Goal: Transaction & Acquisition: Book appointment/travel/reservation

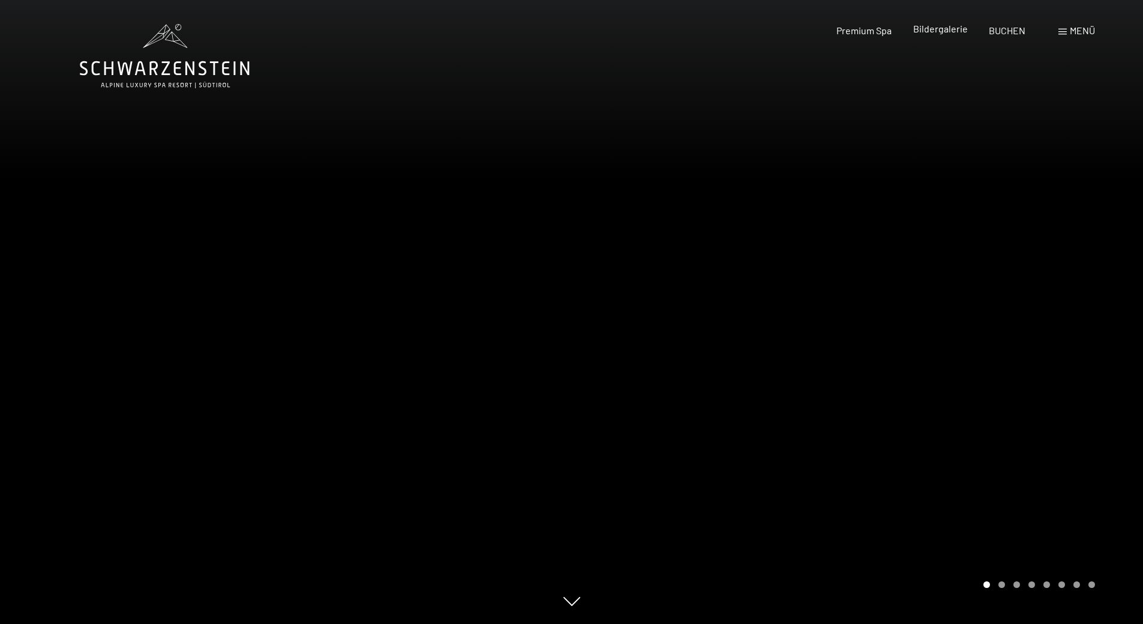
click at [930, 31] on span "Bildergalerie" at bounding box center [940, 28] width 55 height 11
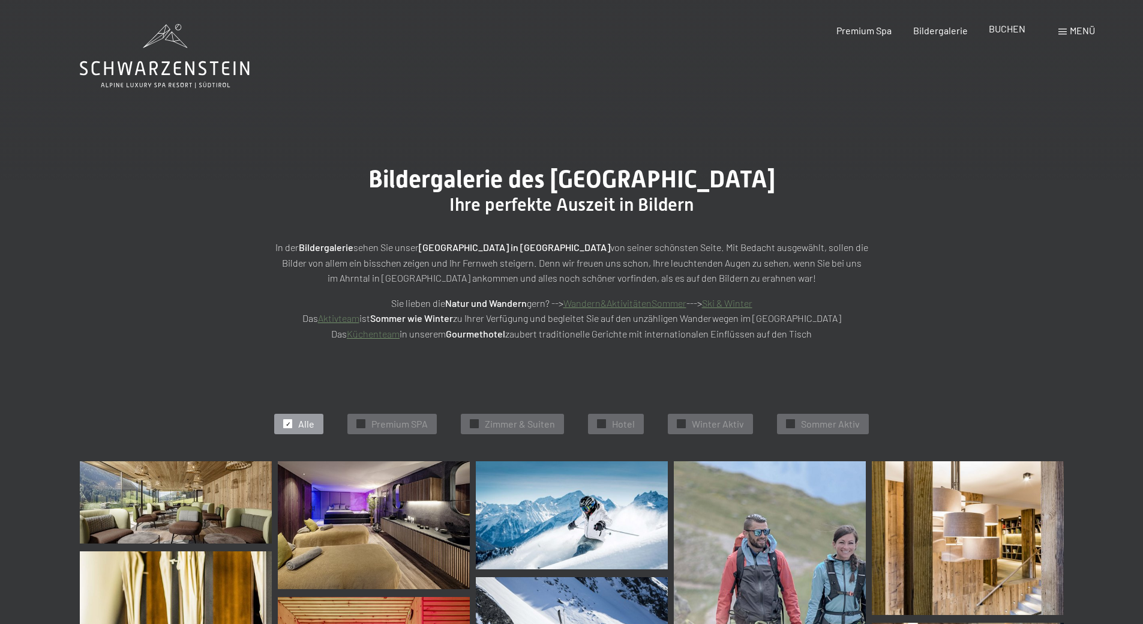
drag, startPoint x: 0, startPoint y: 0, endPoint x: 994, endPoint y: 30, distance: 994.9
click at [994, 30] on span "BUCHEN" at bounding box center [1007, 28] width 37 height 11
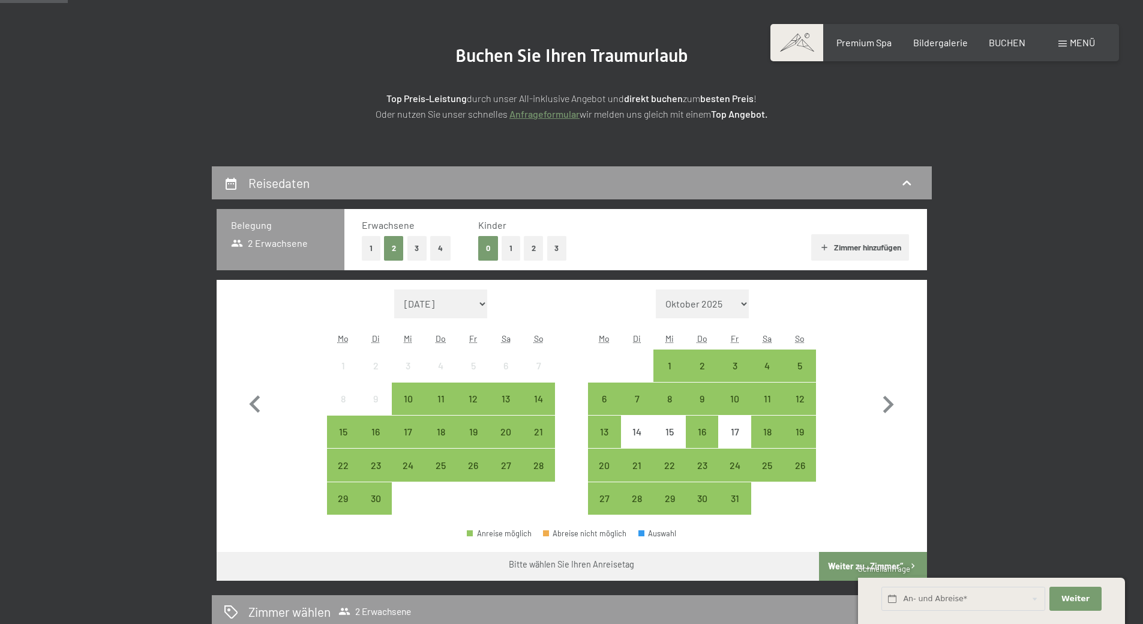
scroll to position [240, 0]
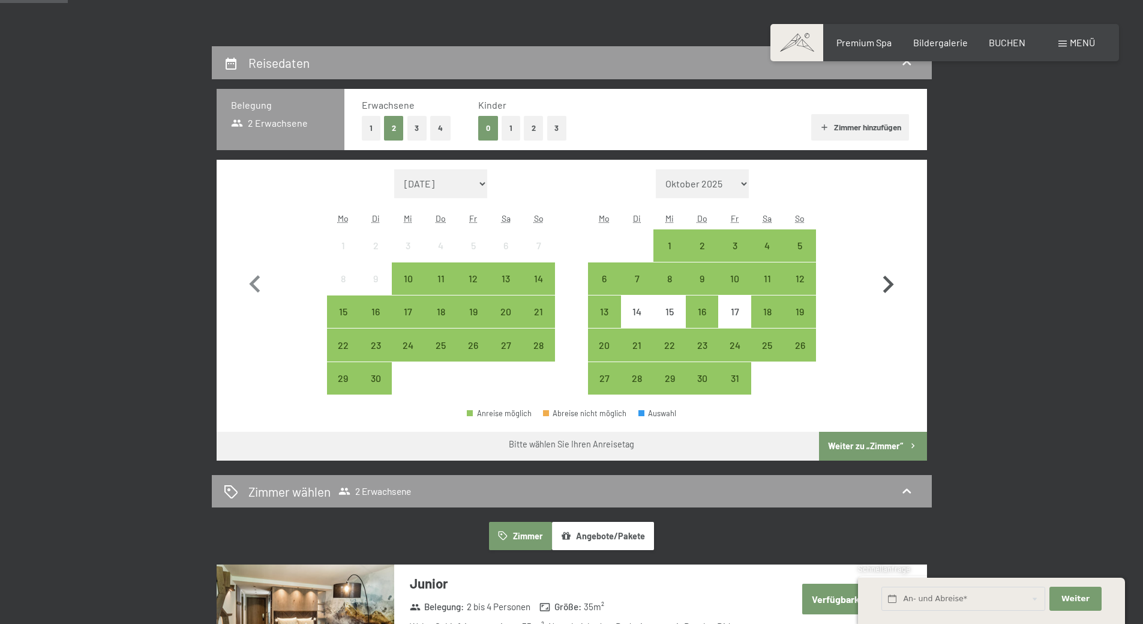
click at [887, 290] on icon "button" at bounding box center [888, 283] width 11 height 17
select select "2025-10-01"
select select "2025-11-01"
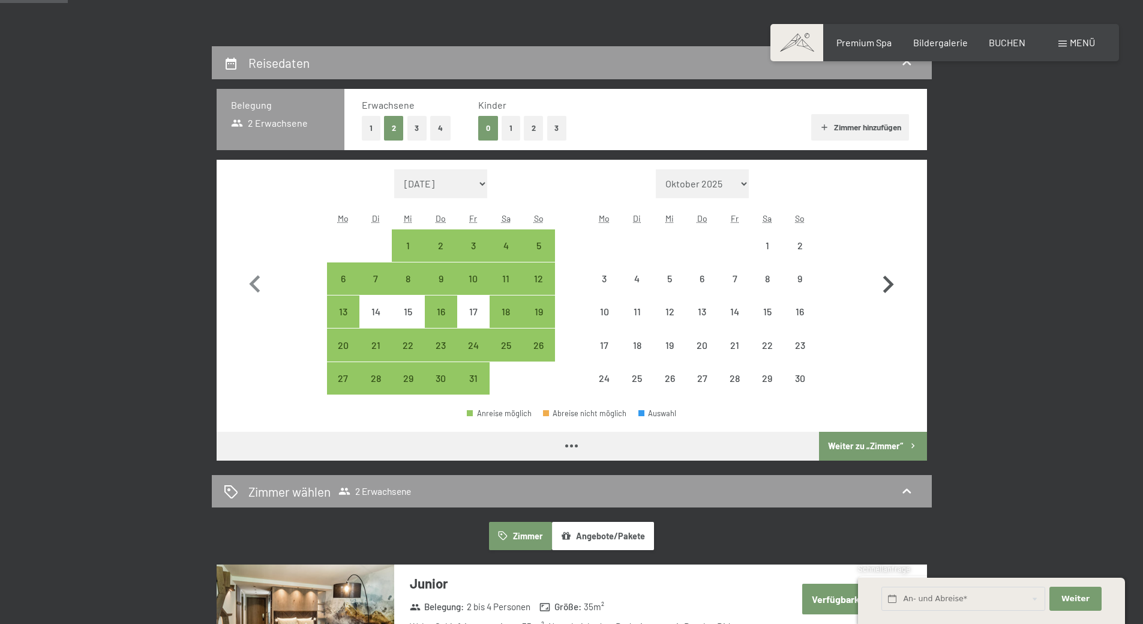
click at [887, 290] on icon "button" at bounding box center [888, 283] width 11 height 17
select select "2025-11-01"
select select "2025-12-01"
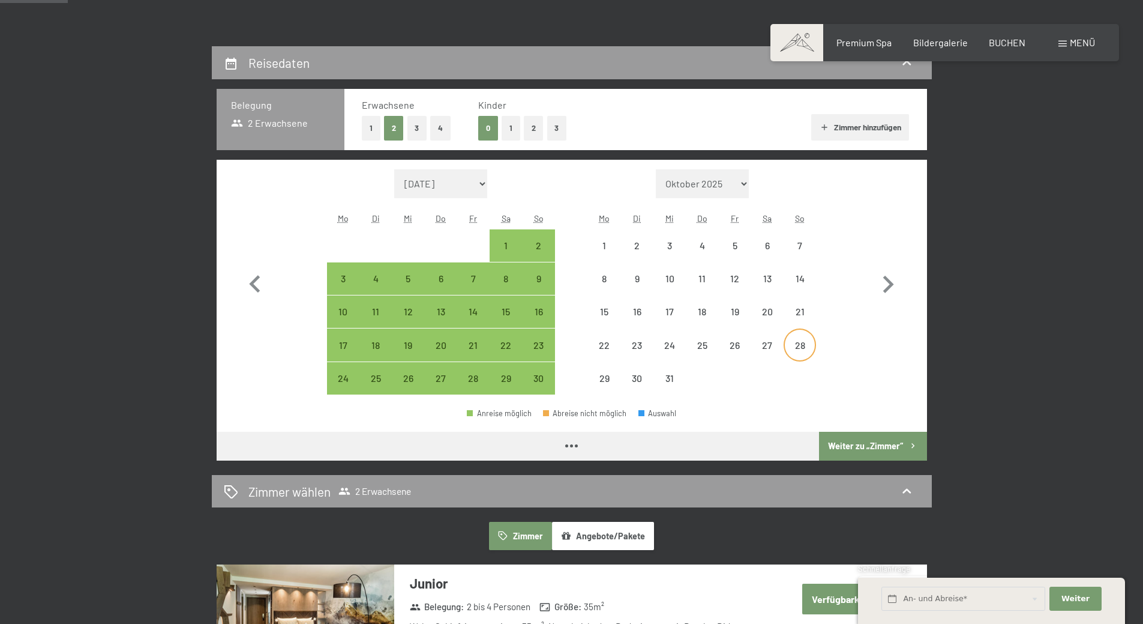
select select "2025-11-01"
select select "2025-12-01"
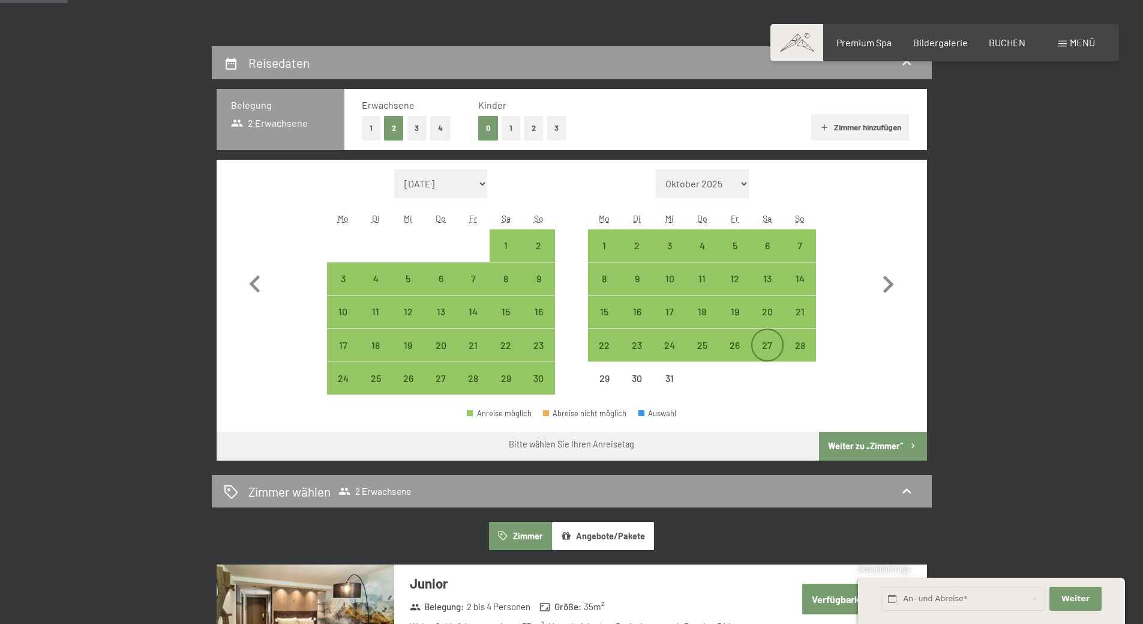
click at [765, 347] on div "27" at bounding box center [768, 355] width 30 height 30
select select "2025-11-01"
select select "2025-12-01"
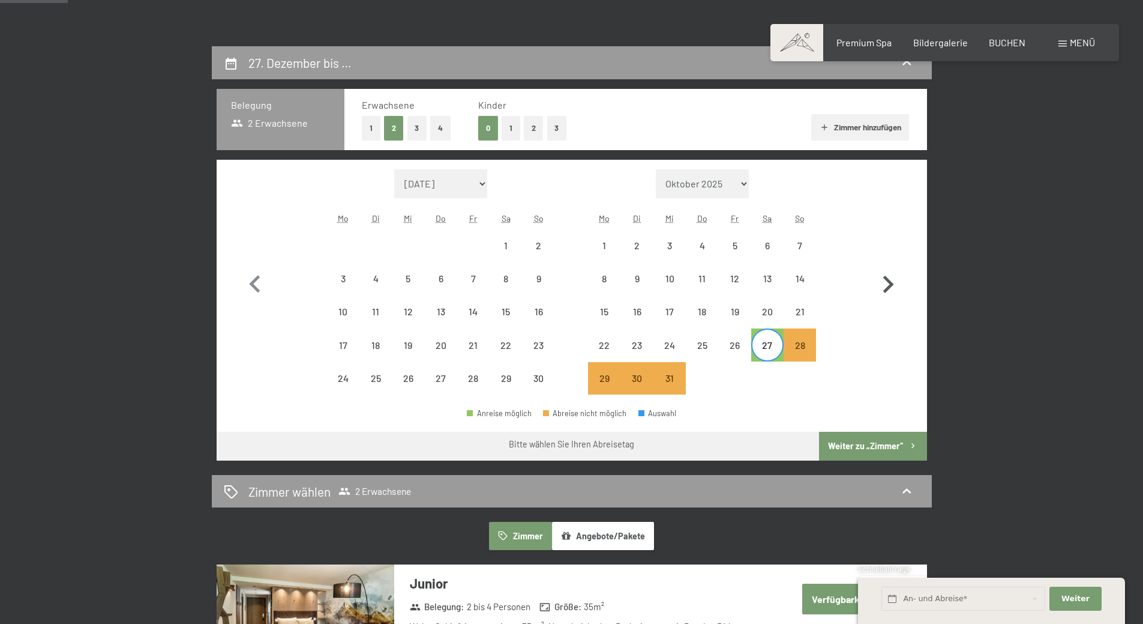
click at [887, 283] on icon "button" at bounding box center [888, 284] width 35 height 35
select select "2025-12-01"
select select "2026-01-01"
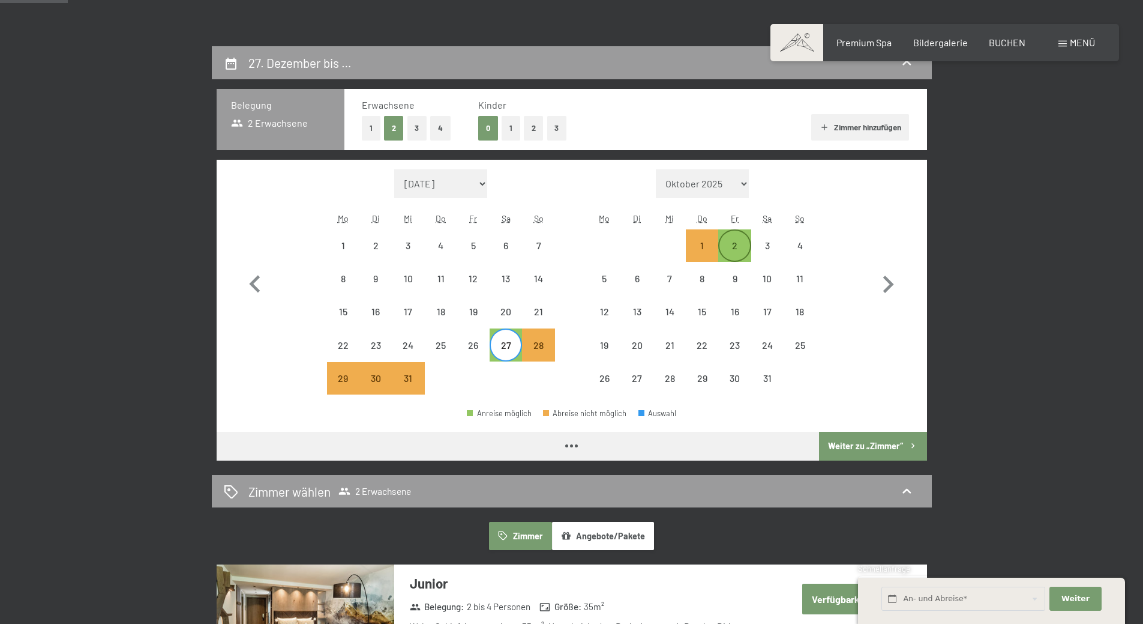
select select "2025-12-01"
select select "2026-01-01"
click at [736, 250] on div "2" at bounding box center [735, 256] width 30 height 30
select select "2025-12-01"
select select "2026-01-01"
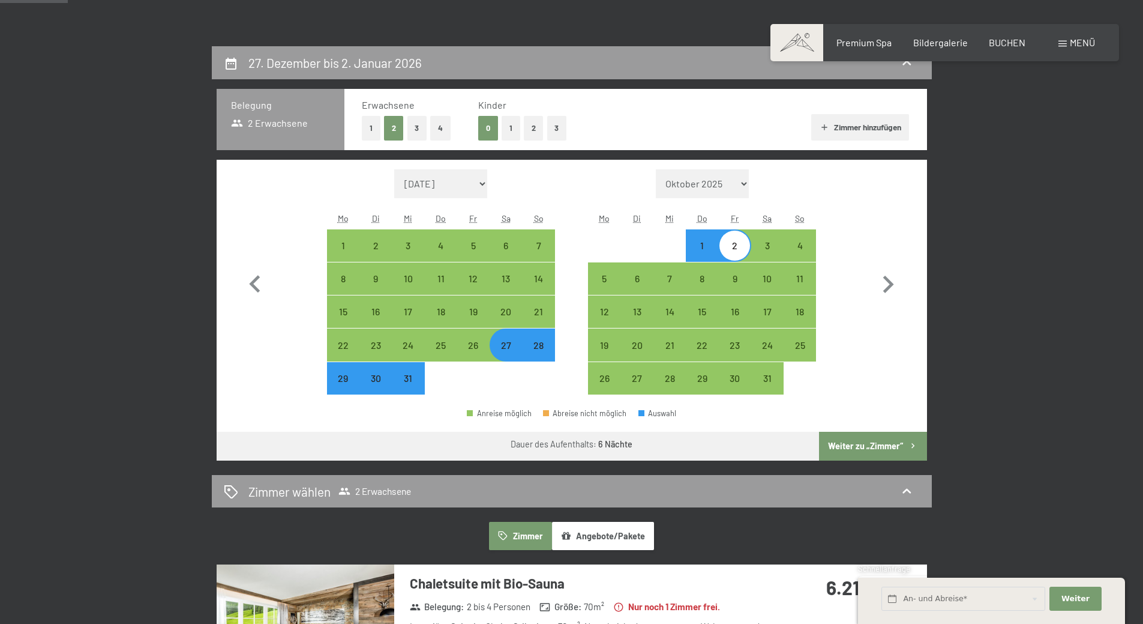
click at [861, 442] on button "Weiter zu „Zimmer“" at bounding box center [872, 446] width 107 height 29
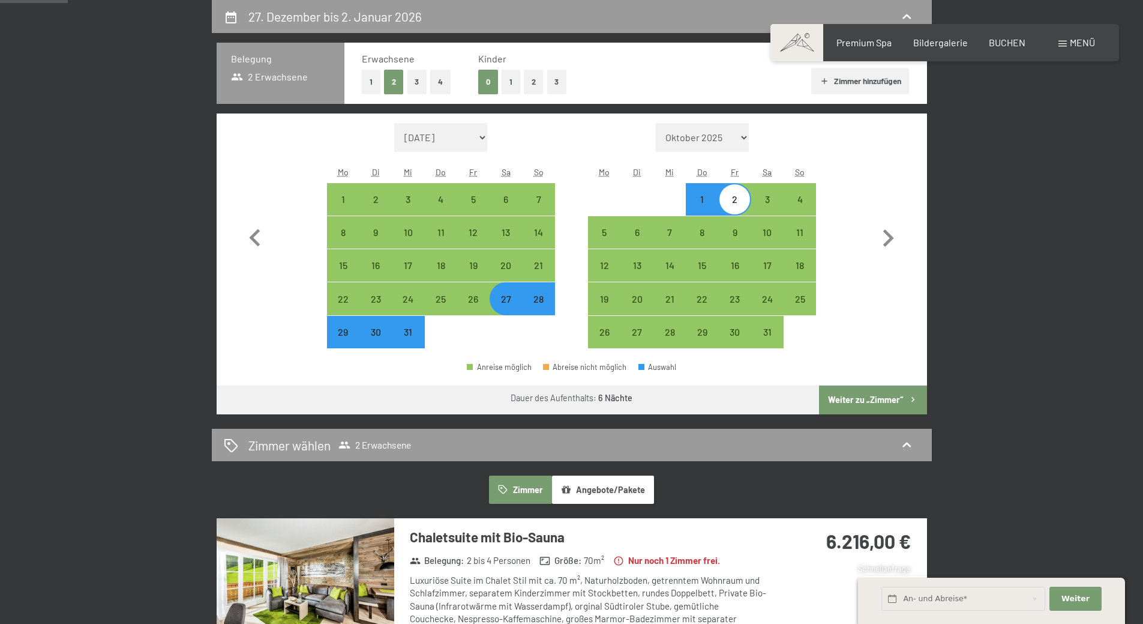
select select "2025-12-01"
select select "2026-01-01"
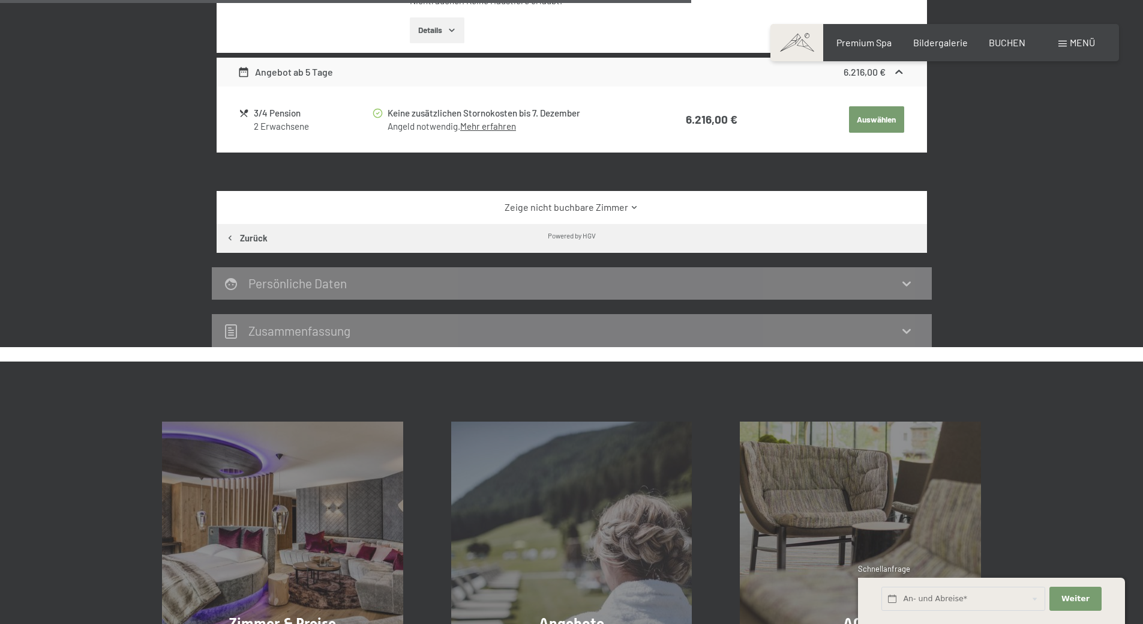
scroll to position [886, 0]
